Goal: Find specific page/section: Find specific page/section

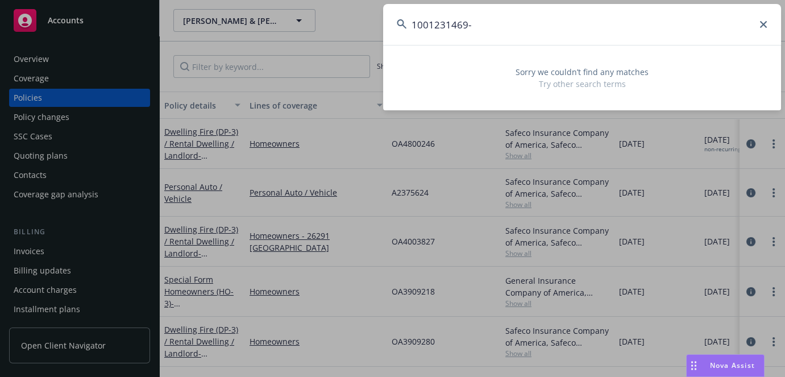
type input "1001231469"
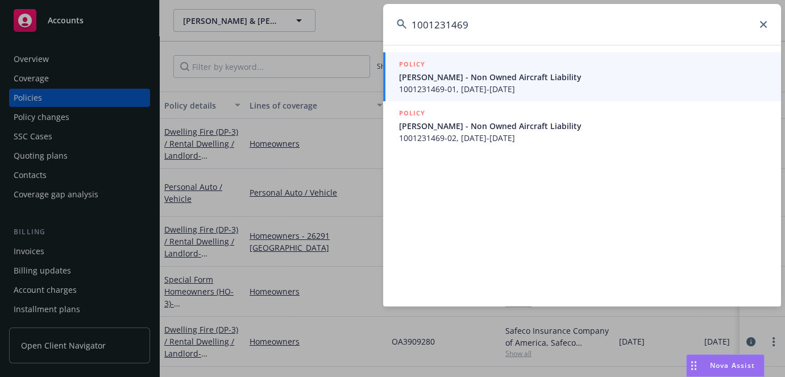
click at [524, 88] on span "1001231469-01, [DATE]-[DATE]" at bounding box center [583, 89] width 368 height 12
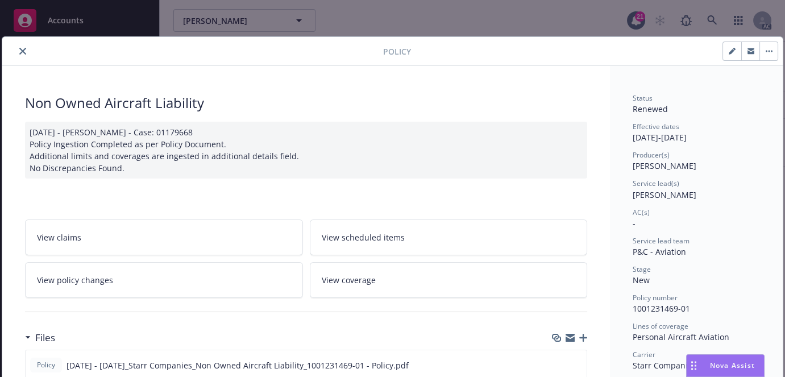
click at [23, 49] on icon "close" at bounding box center [22, 51] width 7 height 7
